Goal: Find specific fact: Find specific fact

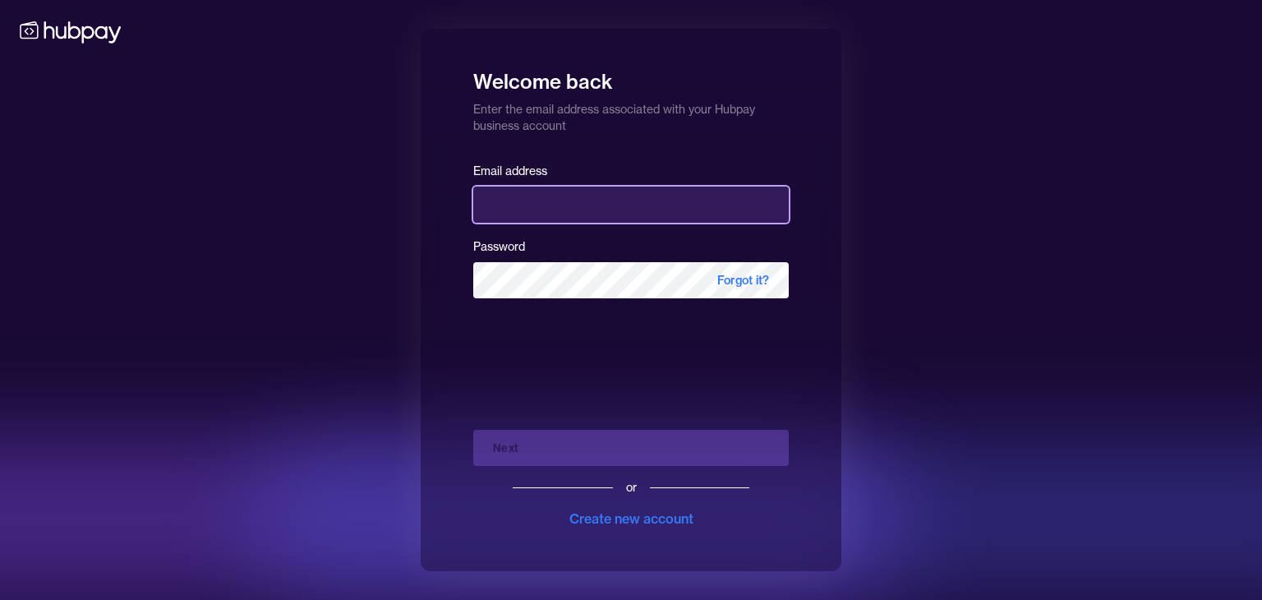
type input "**********"
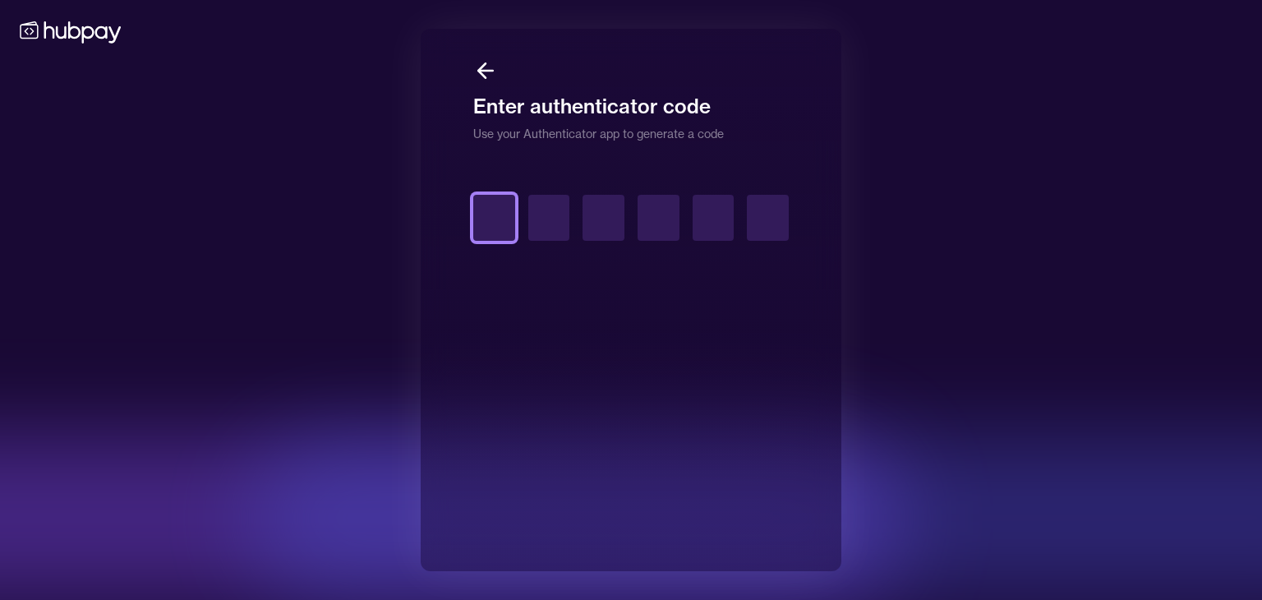
click at [484, 219] on input "text" at bounding box center [494, 218] width 42 height 46
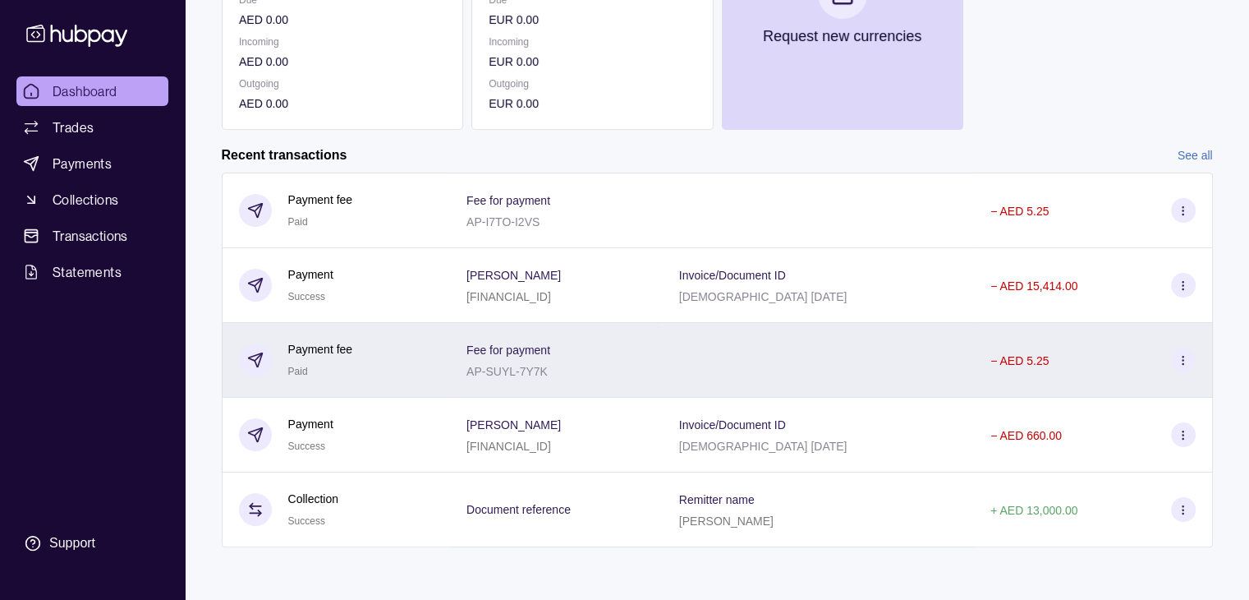
scroll to position [3, 0]
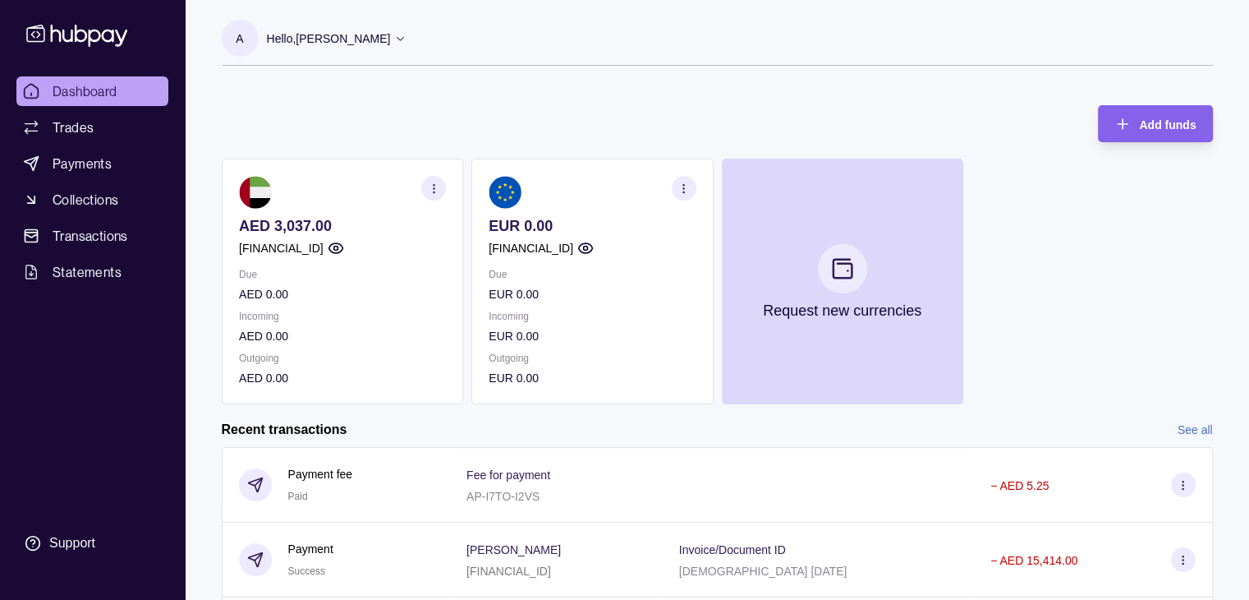
click at [672, 187] on section "EUR 0.00 [FINANCIAL_ID] Due EUR 0.00 Incoming EUR 0.00 Outgoing EUR 0.00" at bounding box center [593, 282] width 242 height 246
click at [679, 190] on icon "button" at bounding box center [684, 188] width 12 height 12
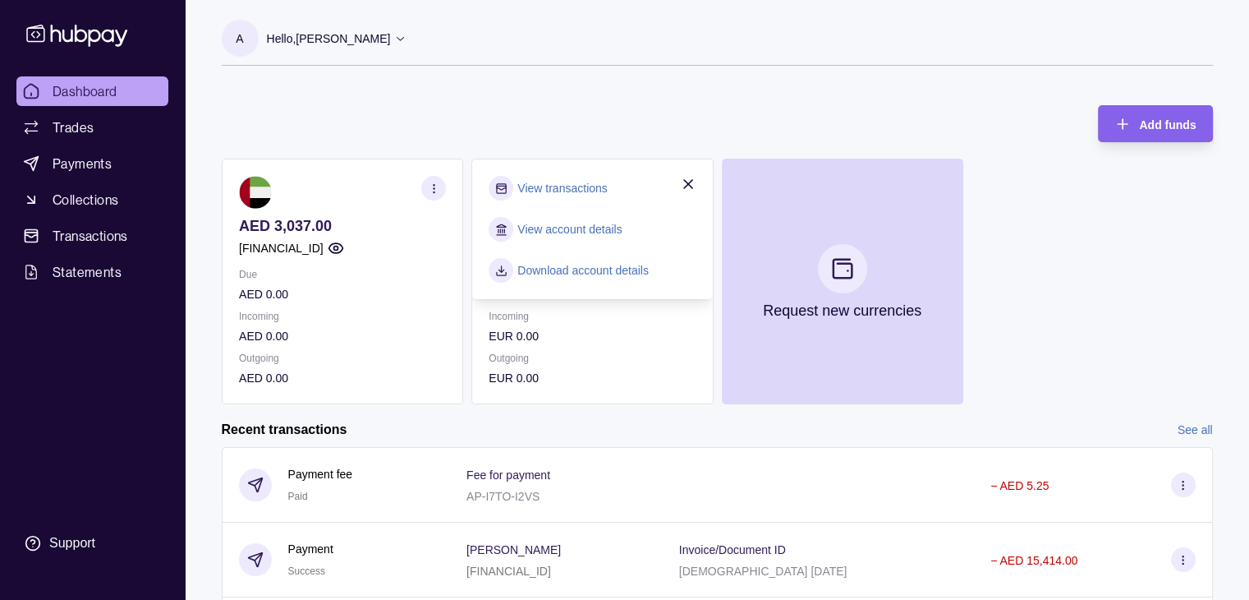
click at [595, 232] on link "View account details" at bounding box center [570, 229] width 104 height 18
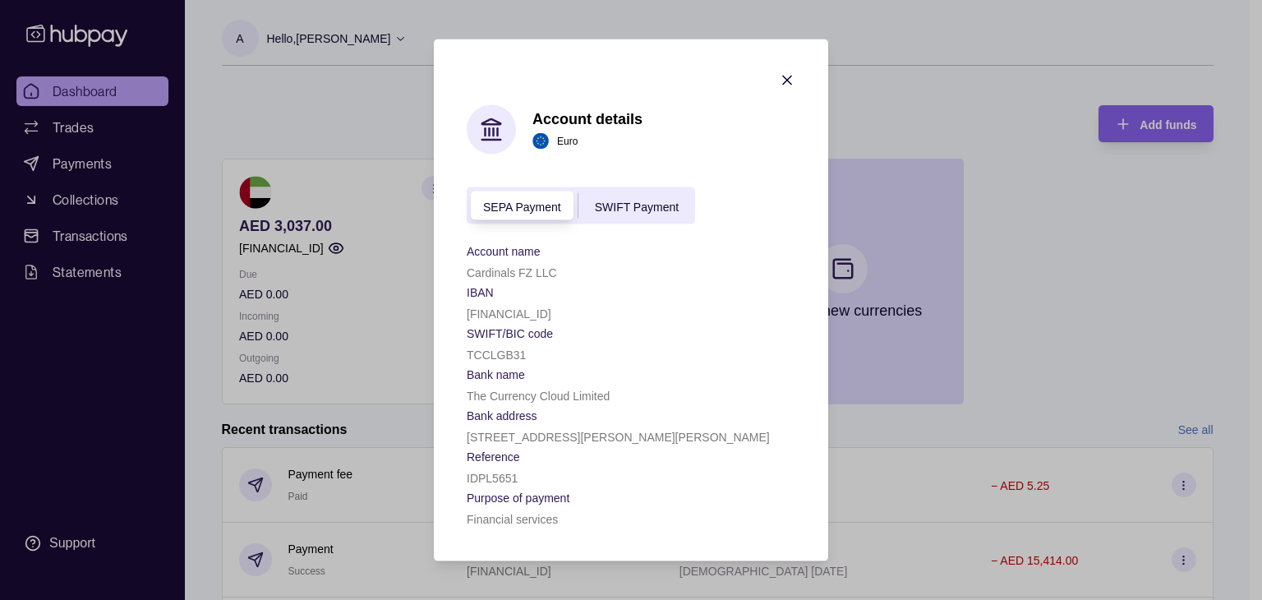
click at [620, 201] on span "SWIFT Payment" at bounding box center [637, 206] width 84 height 13
click at [505, 205] on span "SEPA Payment" at bounding box center [522, 206] width 78 height 13
click at [644, 187] on div "SEPA Payment SWIFT Payment" at bounding box center [581, 205] width 228 height 37
click at [619, 214] on div "SEPA Payment SWIFT Payment" at bounding box center [581, 205] width 228 height 37
click at [619, 200] on span "SWIFT Payment" at bounding box center [637, 206] width 84 height 13
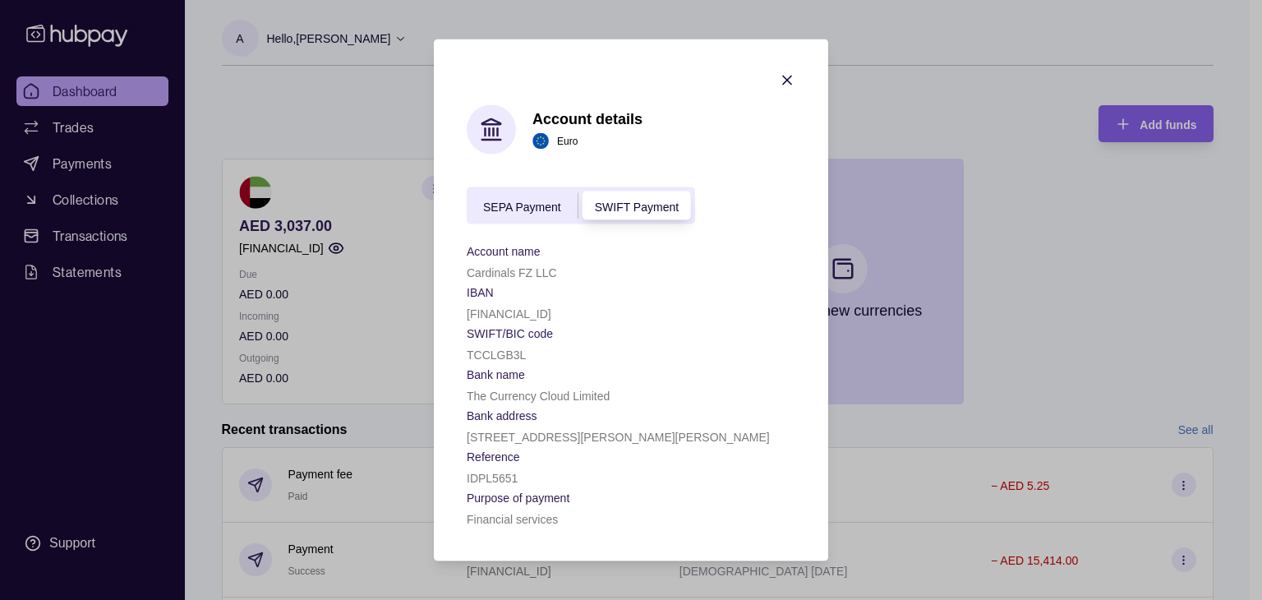
click at [513, 205] on span "SEPA Payment" at bounding box center [522, 206] width 78 height 13
click at [610, 211] on div "SWIFT Payment" at bounding box center [636, 206] width 117 height 20
click at [520, 202] on span "SEPA Payment" at bounding box center [522, 206] width 78 height 13
click at [651, 205] on span "SWIFT Payment" at bounding box center [637, 206] width 84 height 13
click at [526, 206] on span "SEPA Payment" at bounding box center [522, 206] width 78 height 13
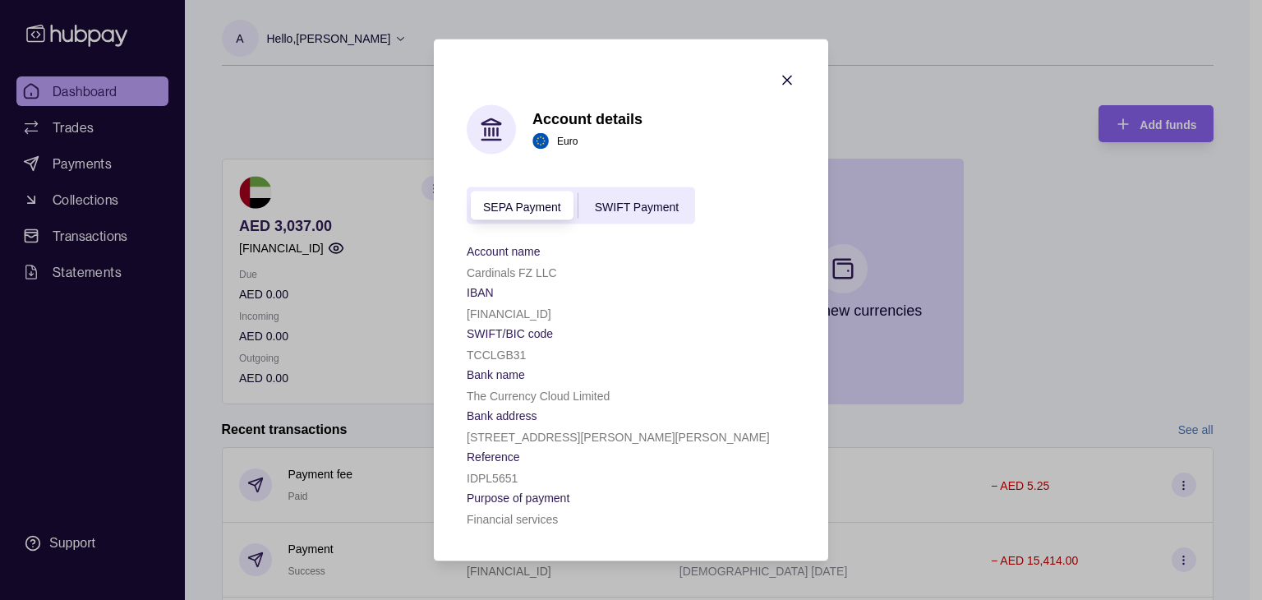
click at [651, 200] on span "SWIFT Payment" at bounding box center [637, 206] width 84 height 13
drag, startPoint x: 485, startPoint y: 310, endPoint x: 634, endPoint y: 311, distance: 149.5
click at [634, 311] on div "[FINANCIAL_ID]" at bounding box center [631, 313] width 329 height 20
click at [654, 326] on section "SWIFT/BIC code" at bounding box center [631, 333] width 329 height 20
